Goal: Task Accomplishment & Management: Manage account settings

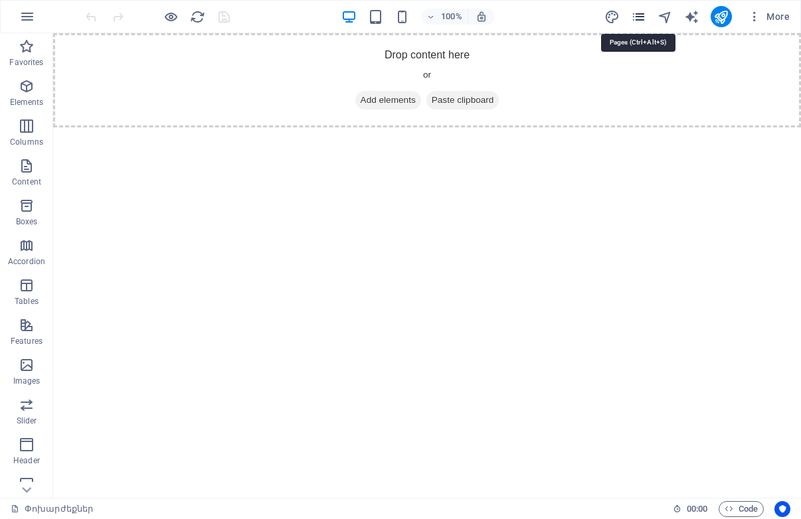
click at [640, 17] on icon "pages" at bounding box center [638, 16] width 15 height 15
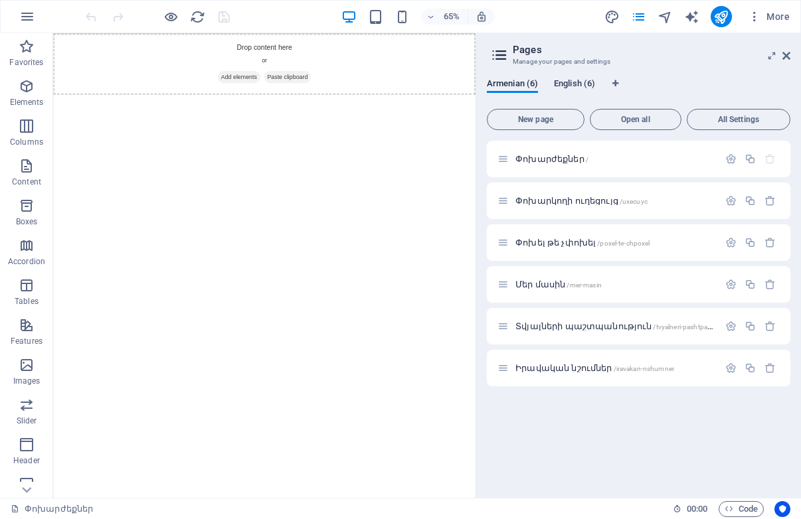
click at [577, 82] on span "English (6)" at bounding box center [574, 85] width 41 height 19
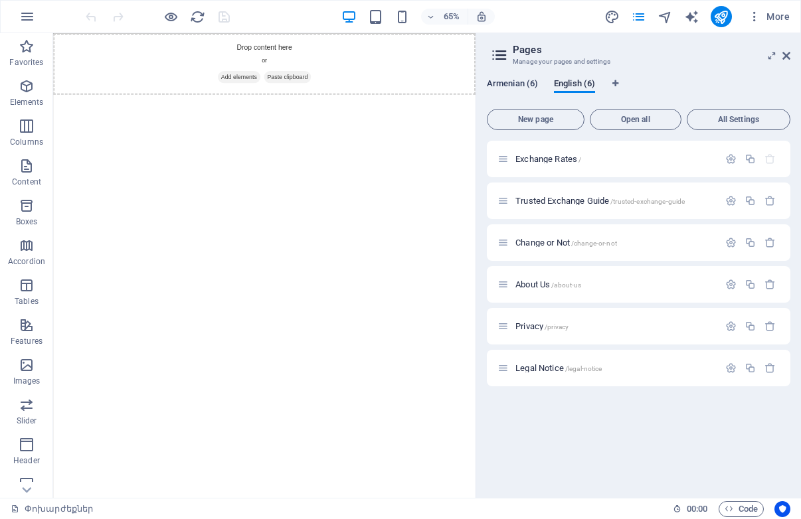
click at [513, 86] on span "Armenian (6)" at bounding box center [512, 85] width 51 height 19
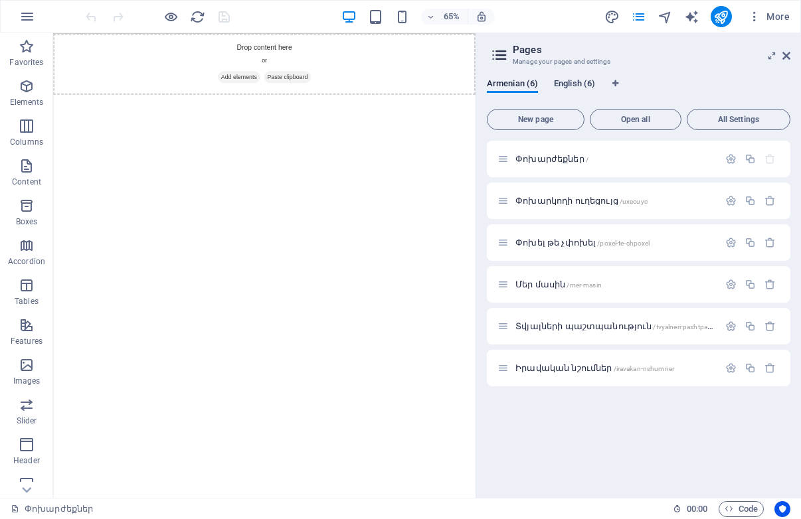
click at [563, 79] on span "English (6)" at bounding box center [574, 85] width 41 height 19
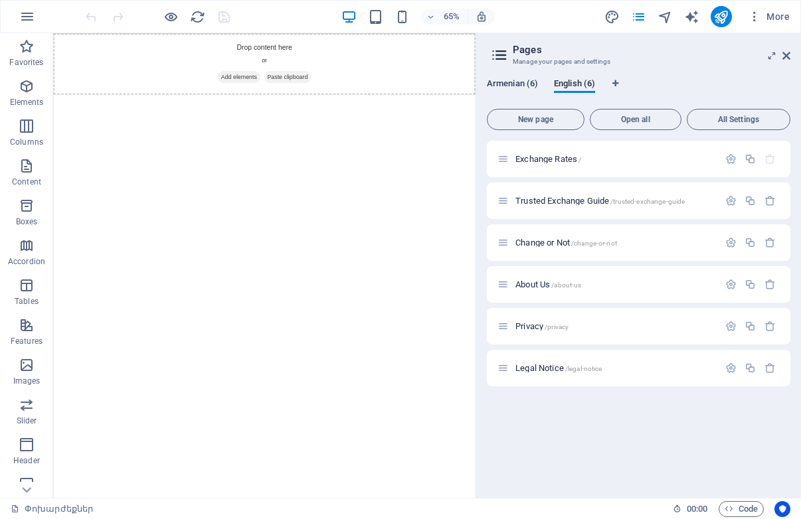
click at [523, 86] on span "Armenian (6)" at bounding box center [512, 85] width 51 height 19
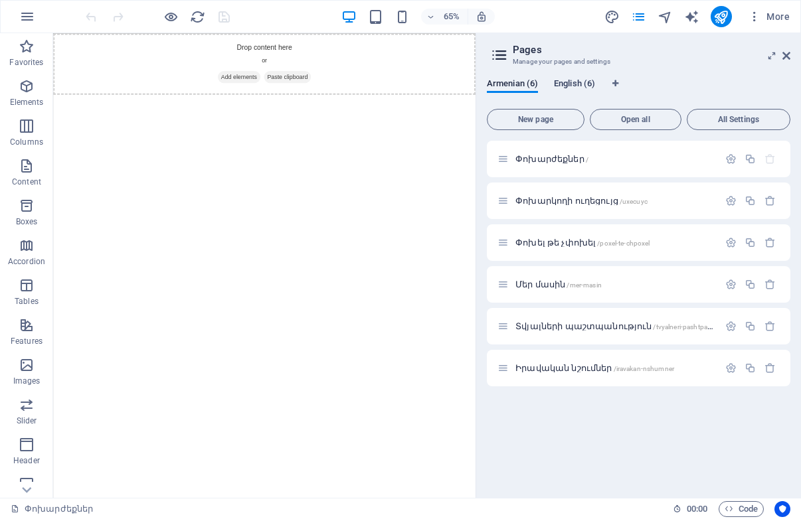
click at [573, 84] on span "English (6)" at bounding box center [574, 85] width 41 height 19
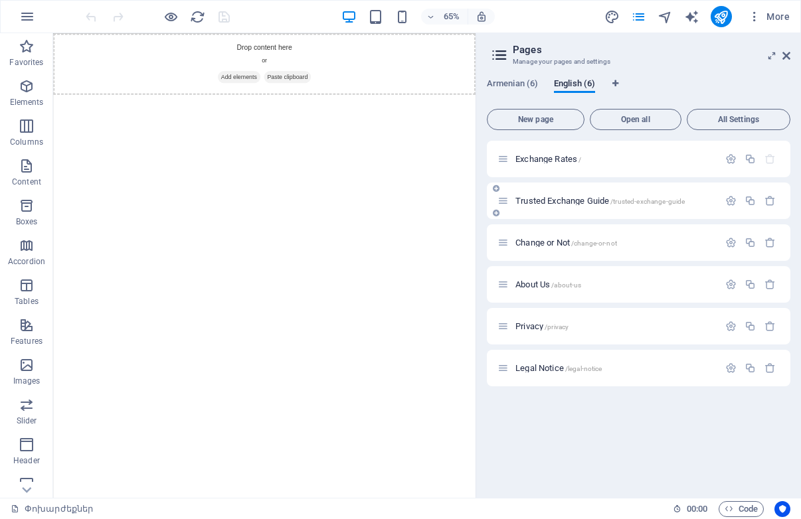
click at [554, 201] on span "Trusted Exchange Guide /trusted-exchange-guide" at bounding box center [599, 201] width 169 height 10
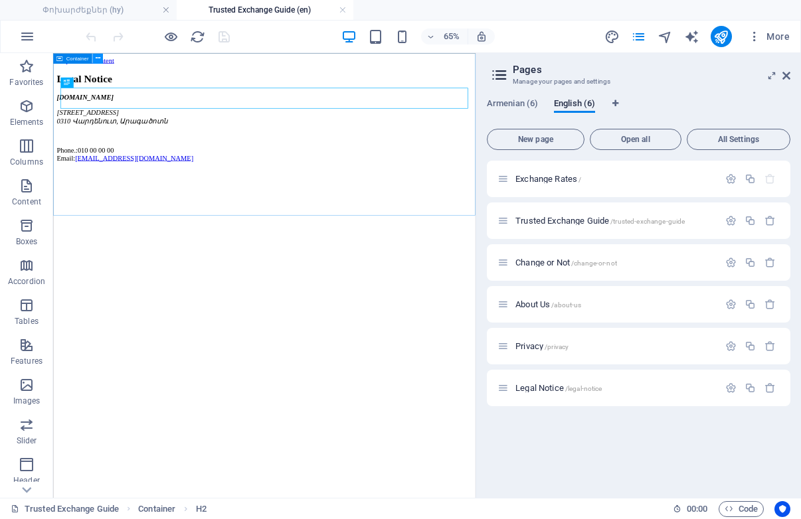
click at [96, 58] on icon at bounding box center [97, 58] width 5 height 9
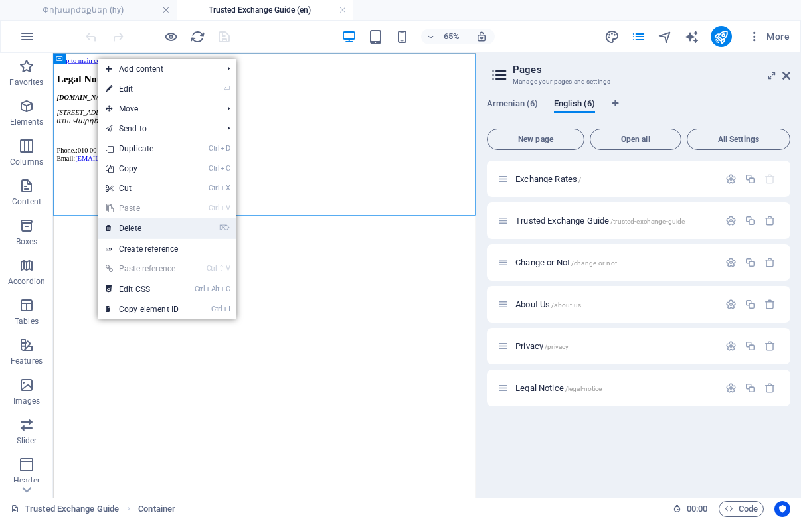
click at [145, 224] on link "⌦ Delete" at bounding box center [142, 229] width 89 height 20
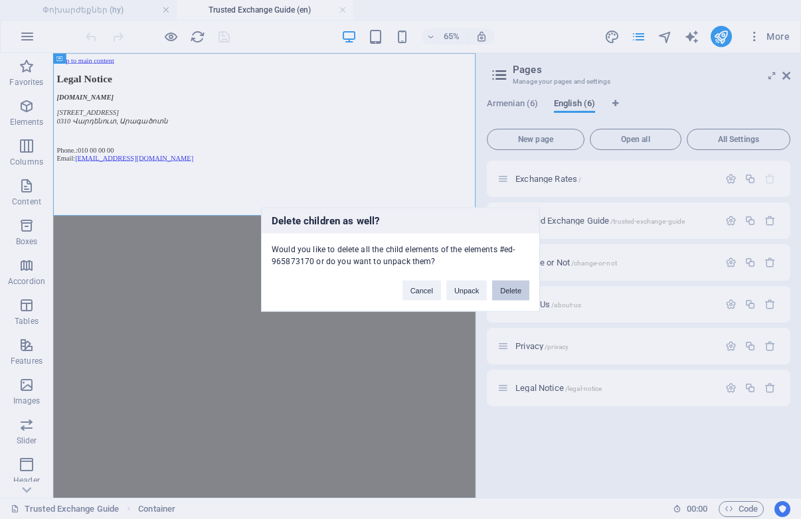
click at [509, 290] on button "Delete" at bounding box center [510, 291] width 37 height 20
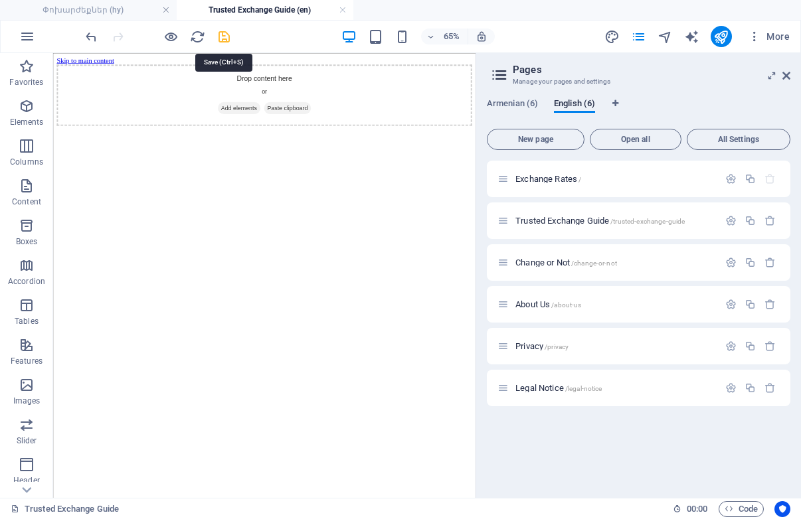
click at [223, 35] on icon "save" at bounding box center [224, 36] width 15 height 15
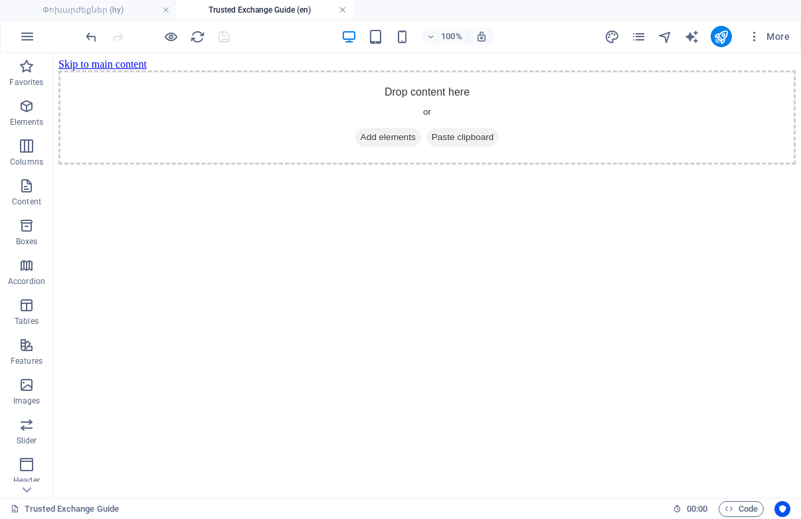
click at [343, 8] on link at bounding box center [343, 10] width 8 height 13
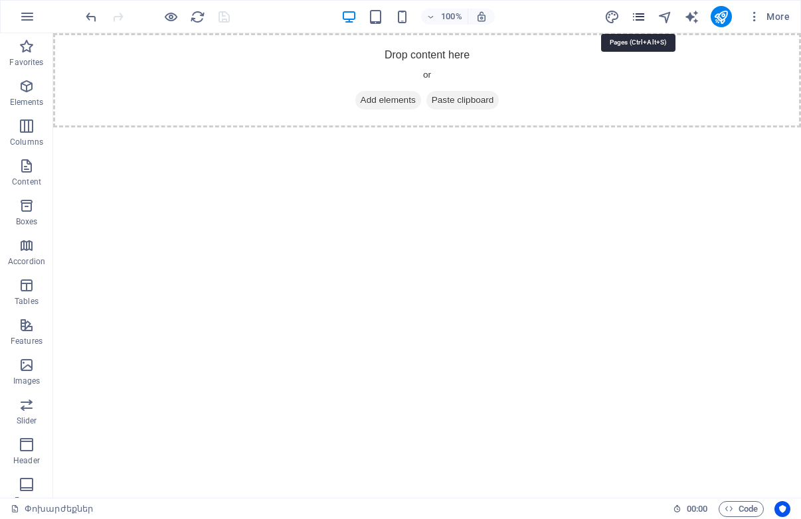
click at [640, 17] on icon "pages" at bounding box center [638, 16] width 15 height 15
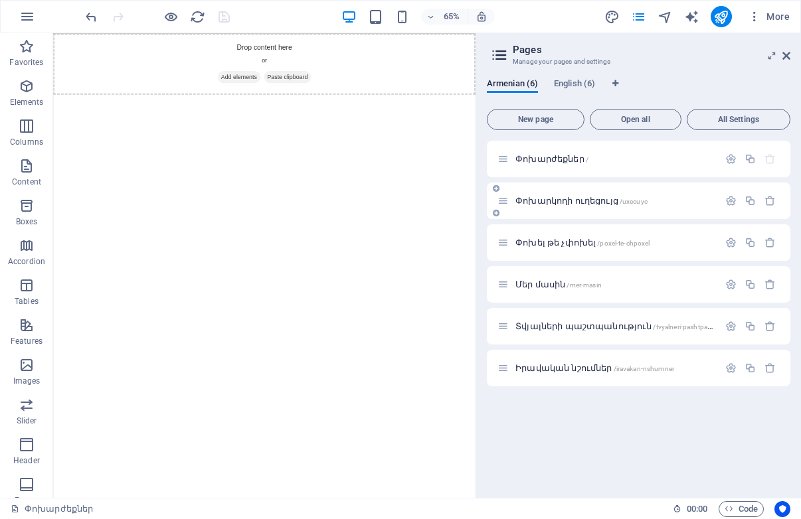
click at [548, 198] on span "Փոխարկողի ուղեցույց /uxecuyc" at bounding box center [581, 201] width 132 height 10
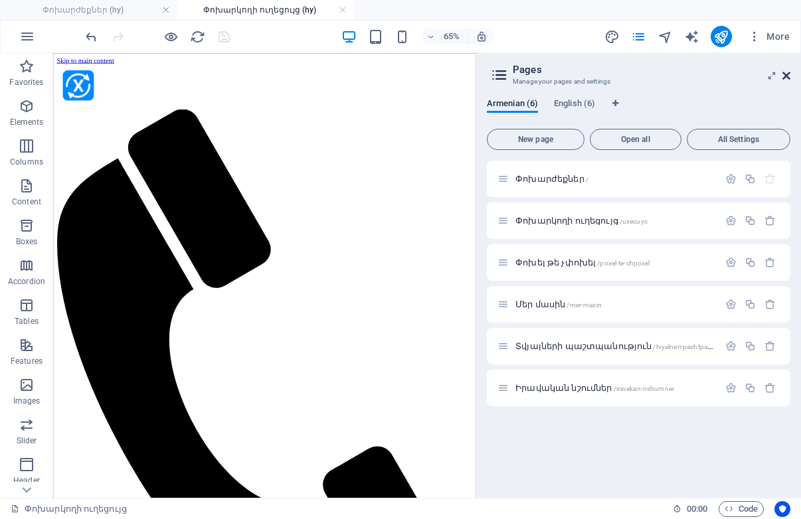
click at [786, 76] on icon at bounding box center [786, 75] width 8 height 11
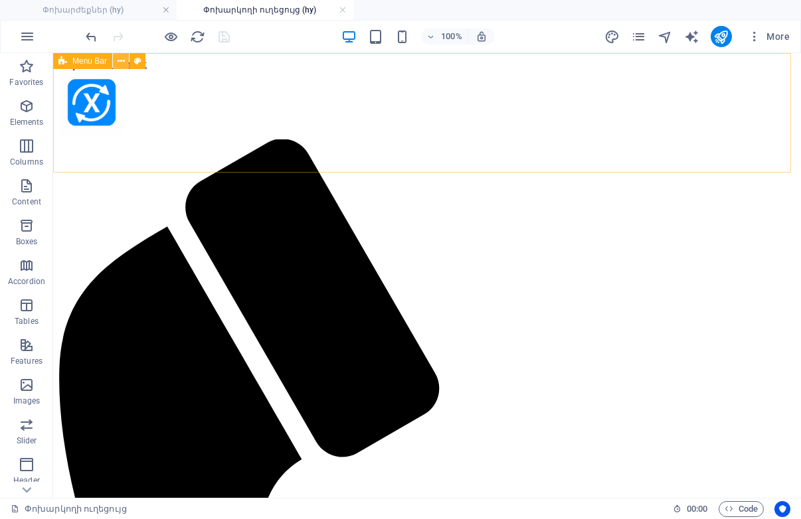
click at [119, 62] on icon at bounding box center [121, 61] width 7 height 14
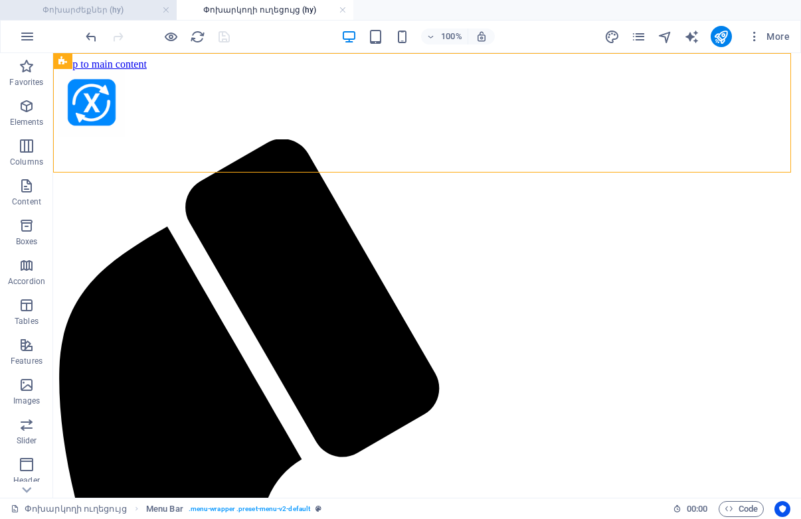
click at [115, 10] on h4 "Փոխարժեքներ (hy)" at bounding box center [88, 10] width 177 height 15
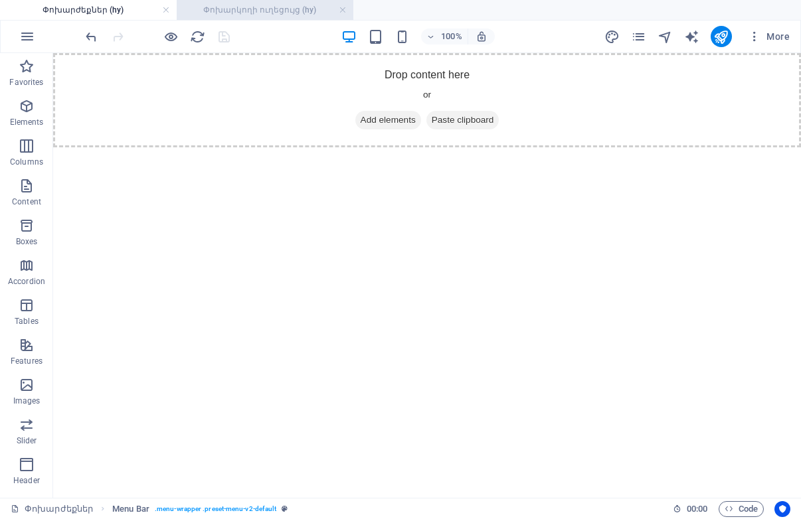
click at [233, 6] on h4 "Փոխարկողի ուղեցույց (hy)" at bounding box center [265, 10] width 177 height 15
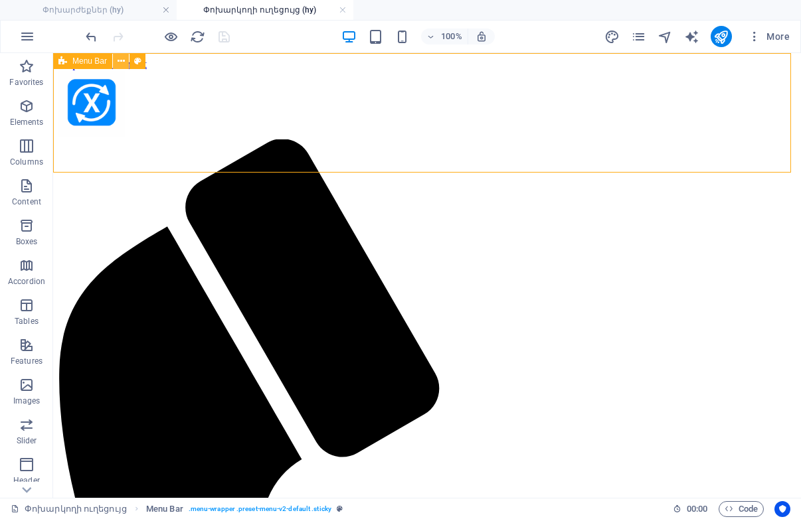
click at [122, 61] on icon at bounding box center [121, 61] width 7 height 14
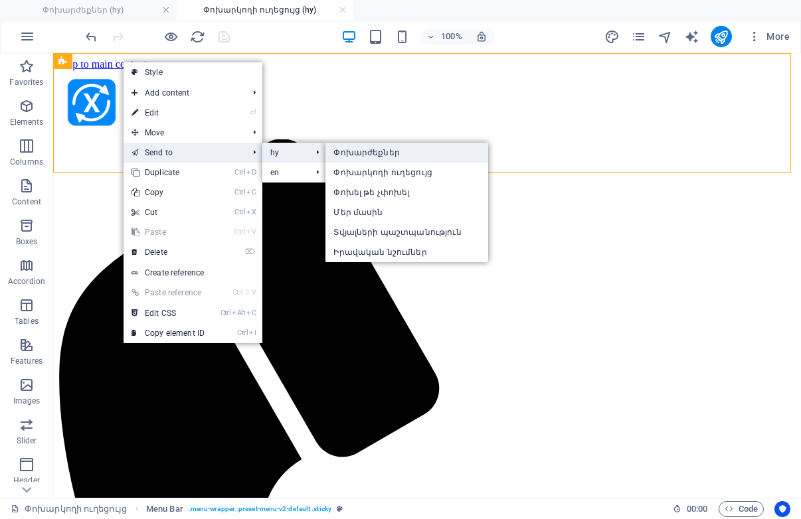
click at [357, 151] on link "Փոխարժեքներ" at bounding box center [406, 153] width 162 height 20
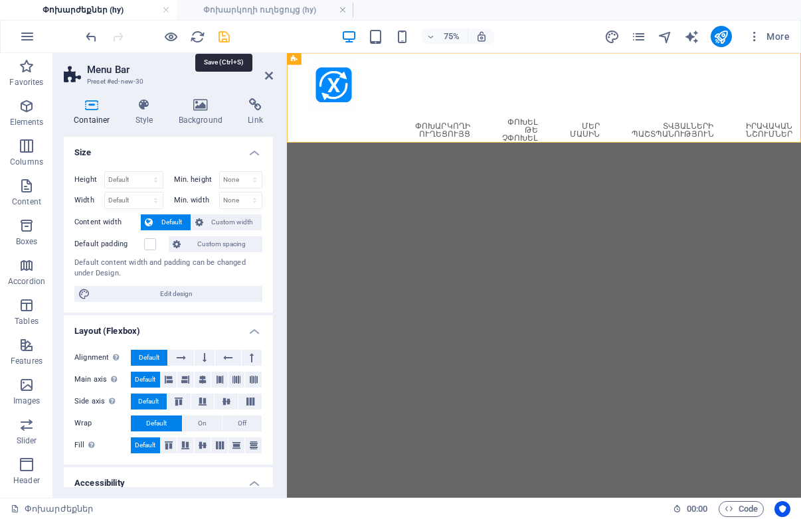
click at [224, 33] on icon "save" at bounding box center [224, 36] width 15 height 15
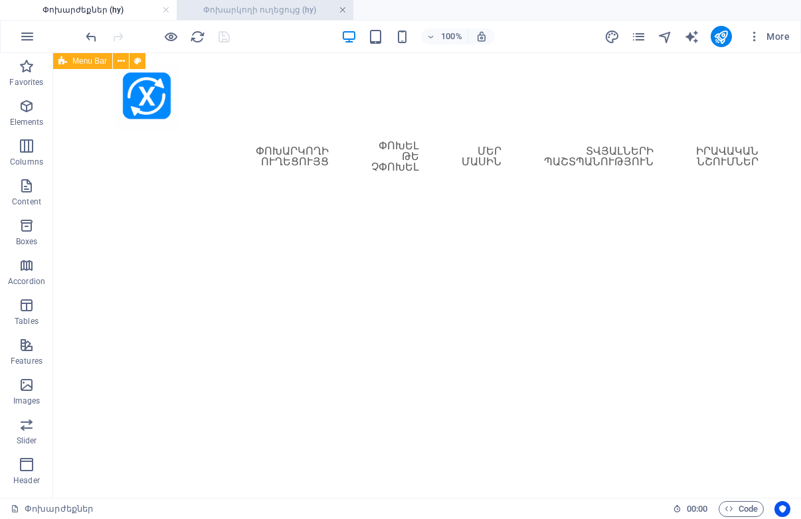
click at [344, 8] on link at bounding box center [343, 10] width 8 height 13
